Goal: Check status

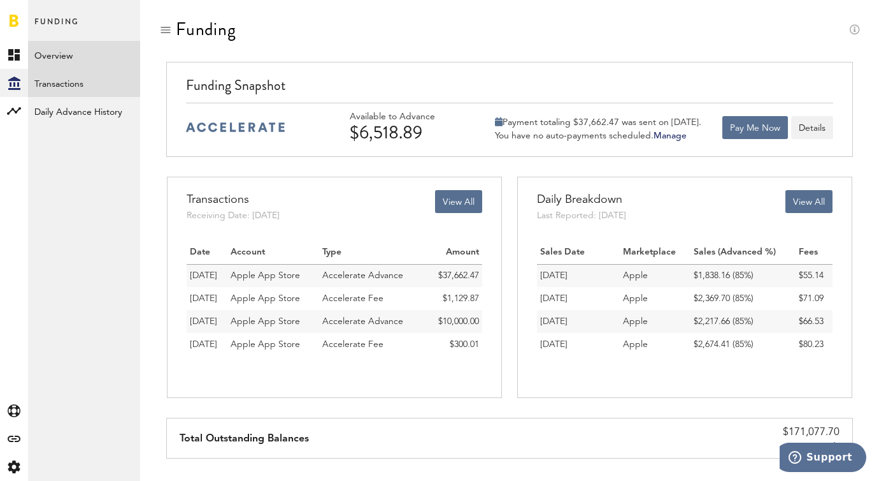
click at [86, 87] on link "Transactions" at bounding box center [84, 83] width 112 height 28
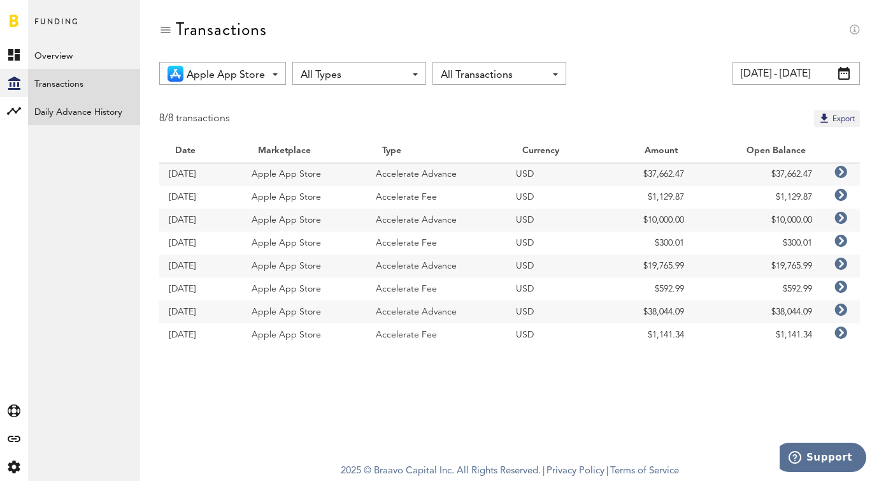
click at [92, 124] on link "Daily Advance History" at bounding box center [84, 111] width 112 height 28
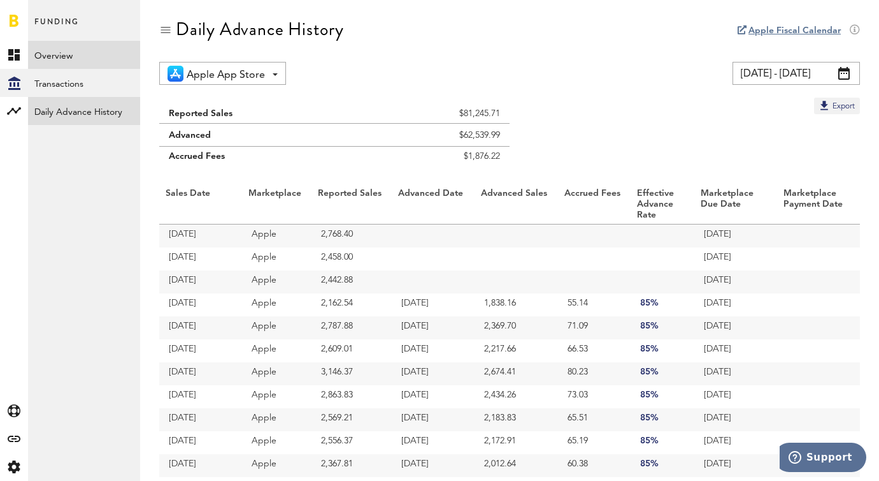
click at [119, 57] on link "Overview" at bounding box center [84, 55] width 112 height 28
